Goal: Information Seeking & Learning: Learn about a topic

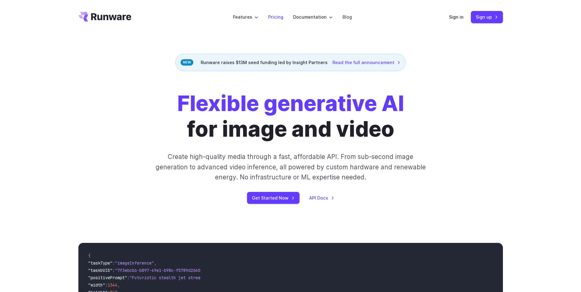
click at [276, 21] on li "Pricing" at bounding box center [275, 17] width 25 height 17
click at [276, 18] on link "Pricing" at bounding box center [275, 16] width 15 height 7
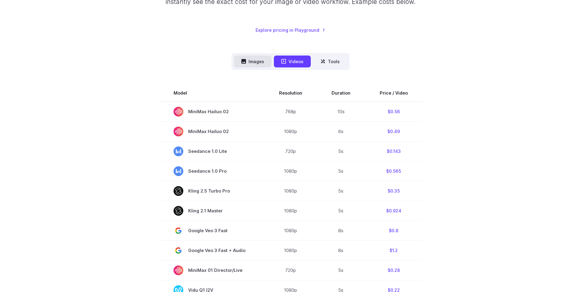
click at [245, 62] on icon at bounding box center [243, 61] width 5 height 5
drag, startPoint x: 254, startPoint y: 59, endPoint x: 256, endPoint y: 55, distance: 3.9
click at [255, 55] on nav "Images Videos Tools ****** ****** *****" at bounding box center [290, 61] width 118 height 17
click at [254, 62] on button "Images" at bounding box center [252, 61] width 37 height 12
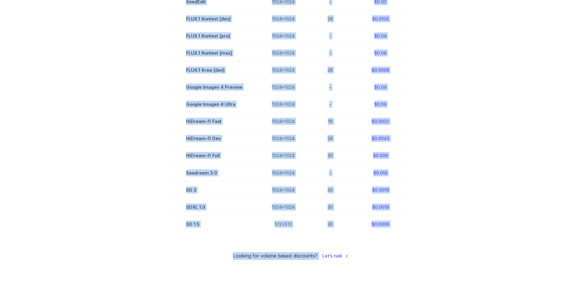
scroll to position [375, 0]
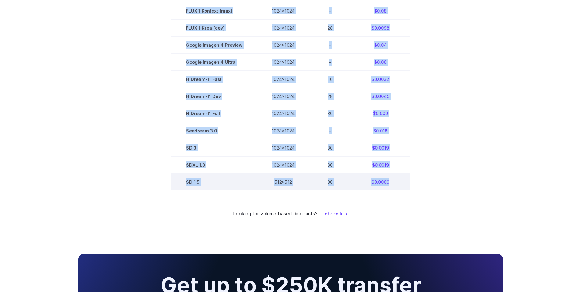
drag, startPoint x: 186, startPoint y: 64, endPoint x: 402, endPoint y: 181, distance: 245.2
click at [402, 181] on tbody "Model Size Steps Price / Image FLUX.1 [schnell] 1024x1024 4 $0.0013 FLUX.1 [dev…" at bounding box center [290, 10] width 238 height 359
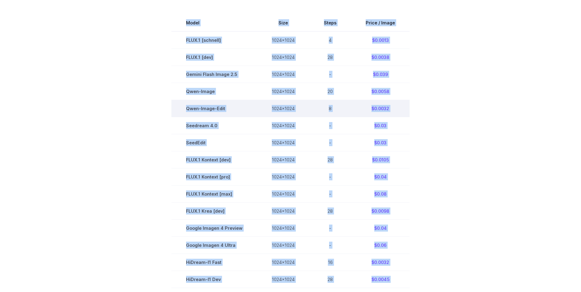
scroll to position [70, 0]
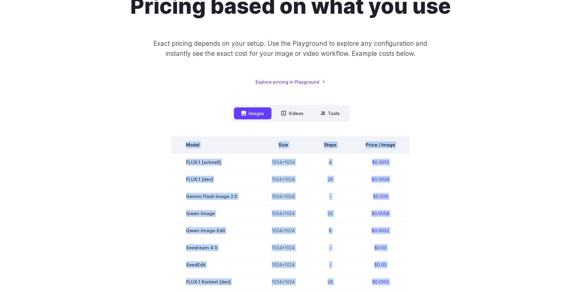
copy tbody "Model Size Steps Price / Image FLUX.1 [schnell] 1024x1024 4 $0.0013 FLUX.1 [dev…"
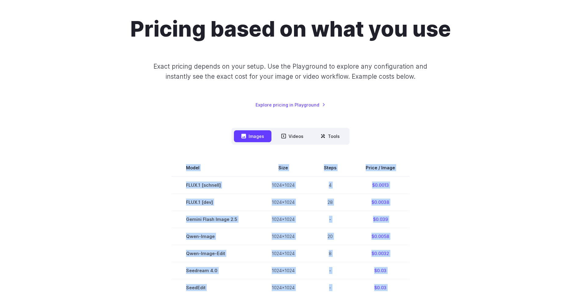
scroll to position [0, 0]
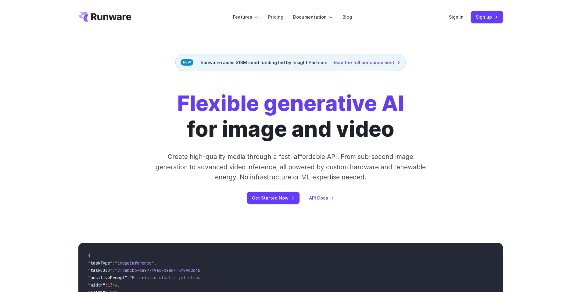
click at [97, 12] on icon "Go to /" at bounding box center [104, 17] width 53 height 10
click at [278, 21] on li "Pricing" at bounding box center [275, 17] width 25 height 17
click at [280, 14] on link "Pricing" at bounding box center [275, 16] width 15 height 7
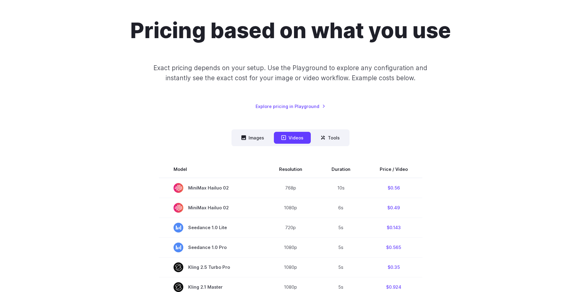
scroll to position [91, 0]
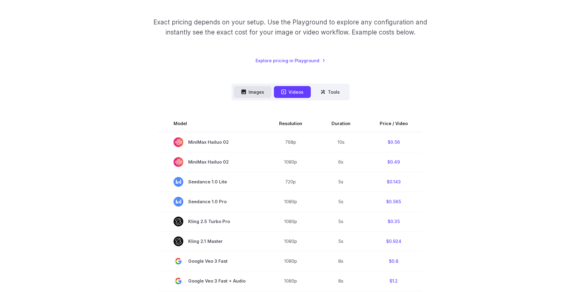
click at [248, 88] on button "Images" at bounding box center [252, 92] width 37 height 12
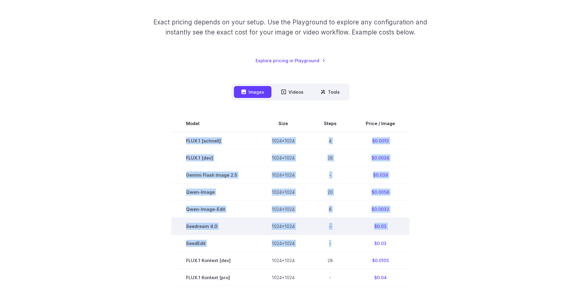
drag, startPoint x: 185, startPoint y: 140, endPoint x: 246, endPoint y: 231, distance: 109.6
click at [331, 248] on tbody "Model Size Steps Price / Image FLUX.1 [schnell] 1024x1024 4 $0.0013 FLUX.1 [dev…" at bounding box center [290, 294] width 238 height 359
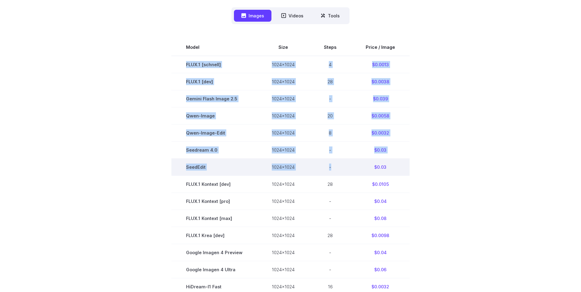
scroll to position [183, 0]
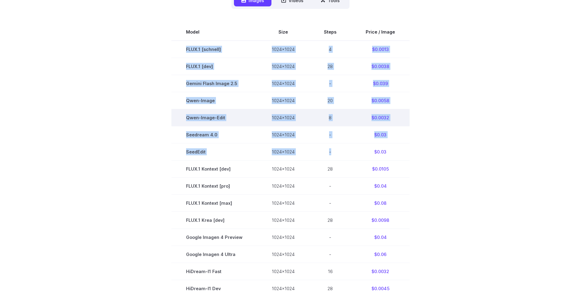
click at [186, 113] on td "Qwen-Image-Edit" at bounding box center [214, 117] width 86 height 17
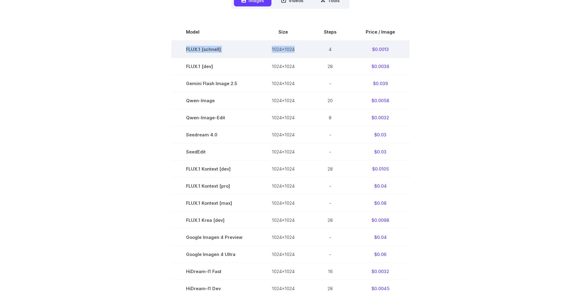
drag, startPoint x: 189, startPoint y: 49, endPoint x: 295, endPoint y: 57, distance: 106.7
click at [295, 57] on tr "FLUX.1 [[PERSON_NAME]] 1024x1024 4 $0.0013" at bounding box center [290, 49] width 238 height 17
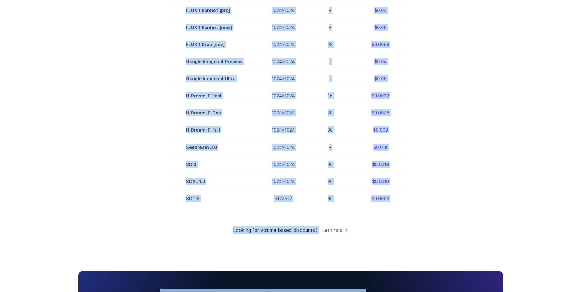
scroll to position [400, 0]
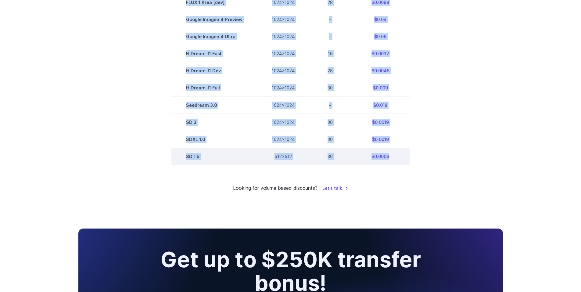
drag, startPoint x: 178, startPoint y: 29, endPoint x: 388, endPoint y: 159, distance: 246.4
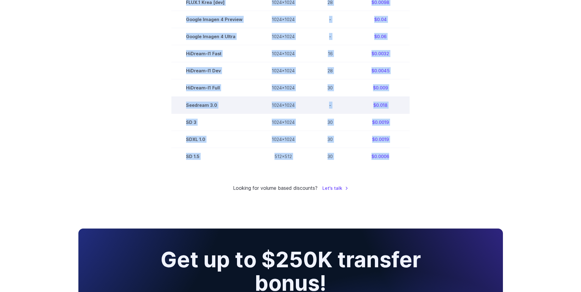
copy tbody "Model Size Steps Price / Image FLUX.1 [schnell] 1024x1024 4 $0.0013 FLUX.1 [dev…"
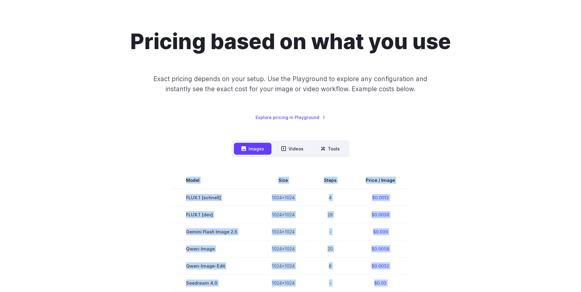
scroll to position [0, 0]
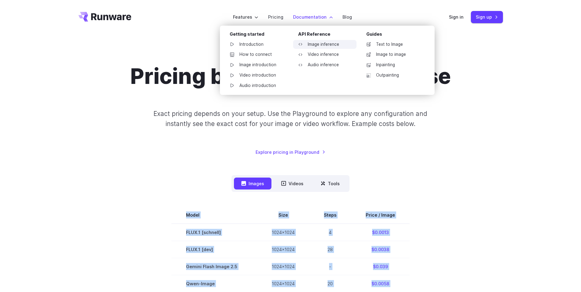
click at [321, 43] on link "Image inference" at bounding box center [324, 44] width 63 height 9
